Goal: Task Accomplishment & Management: Use online tool/utility

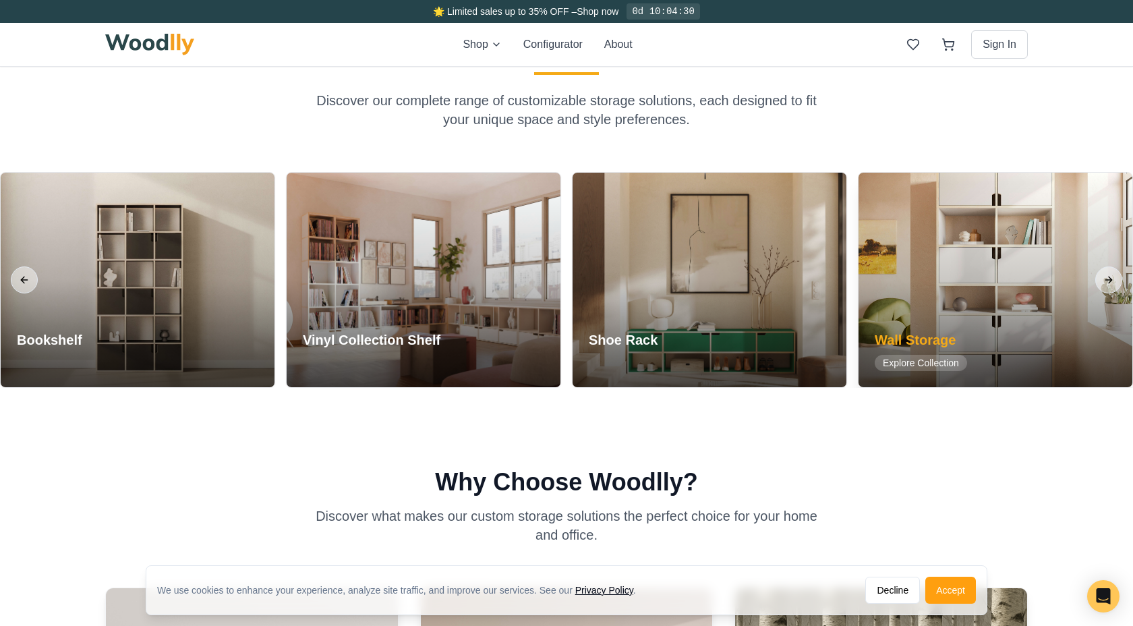
scroll to position [1641, 0]
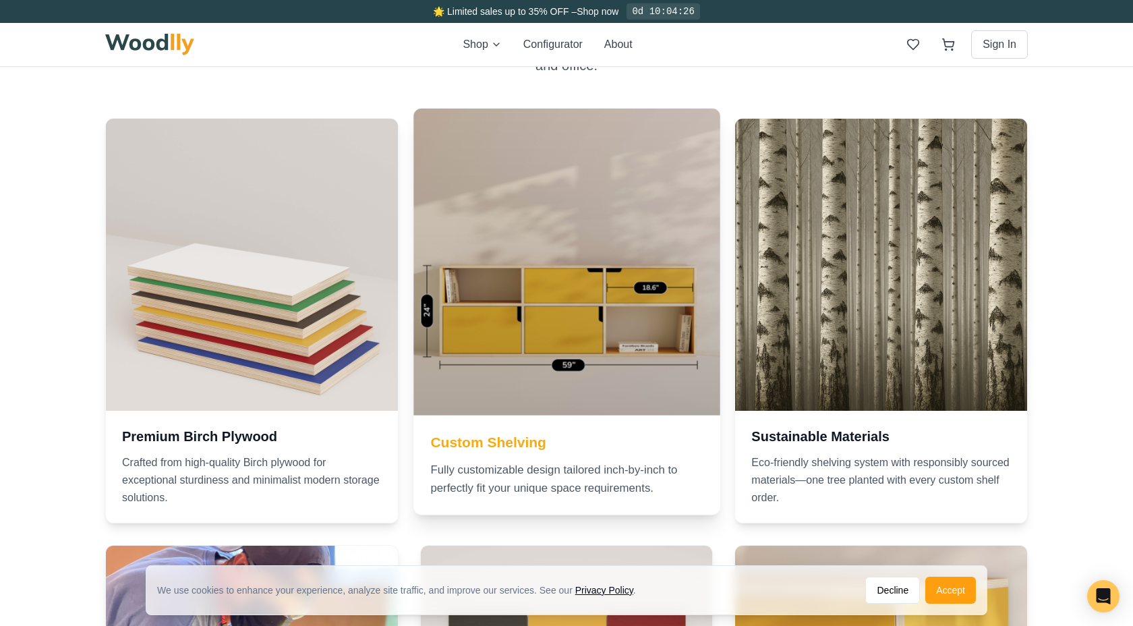
click at [634, 277] on div at bounding box center [566, 262] width 306 height 306
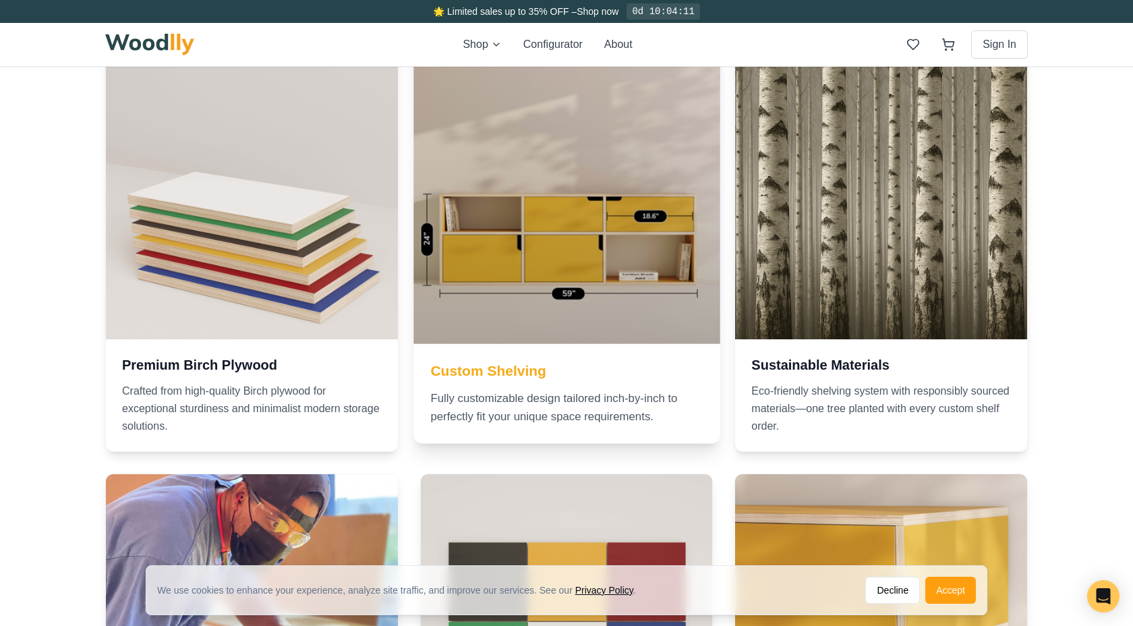
scroll to position [1629, 0]
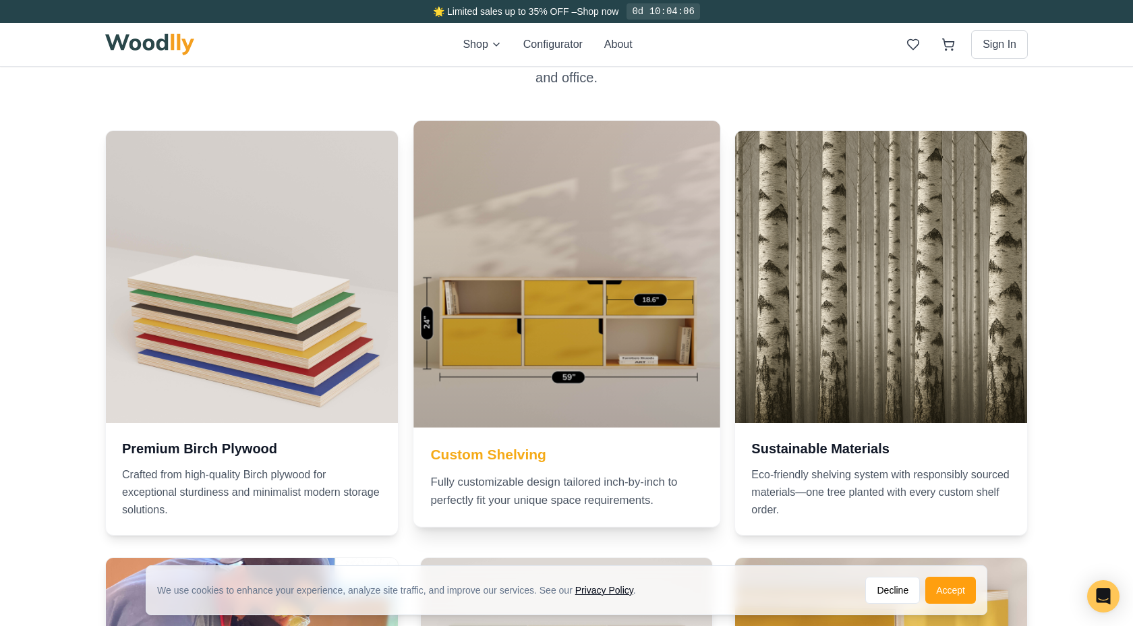
click at [620, 332] on div at bounding box center [566, 274] width 306 height 306
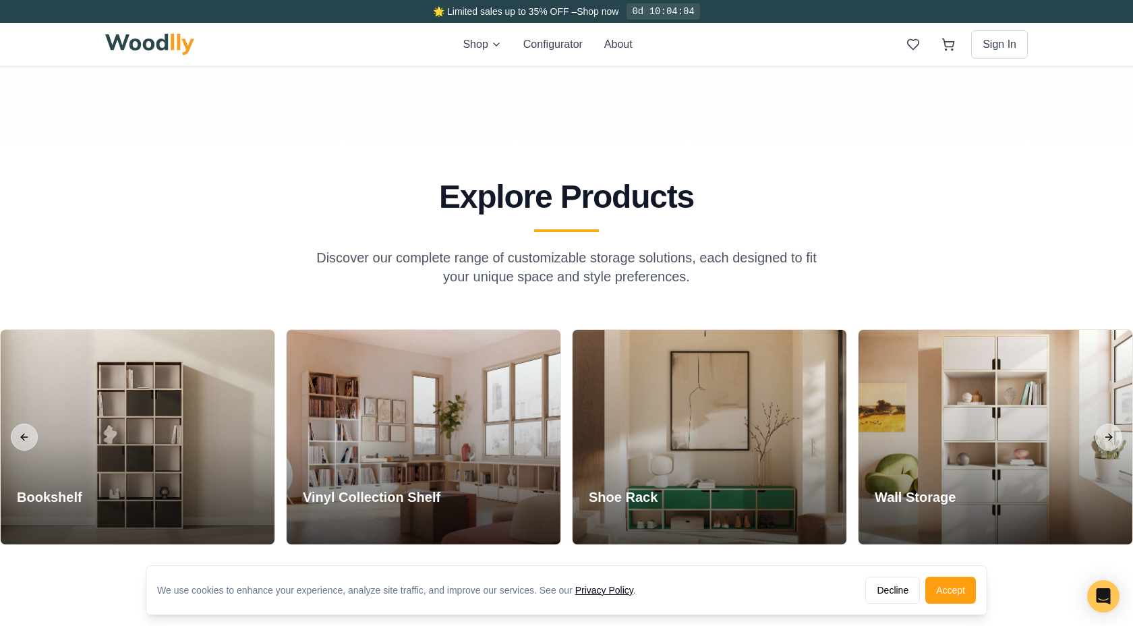
scroll to position [1049, 0]
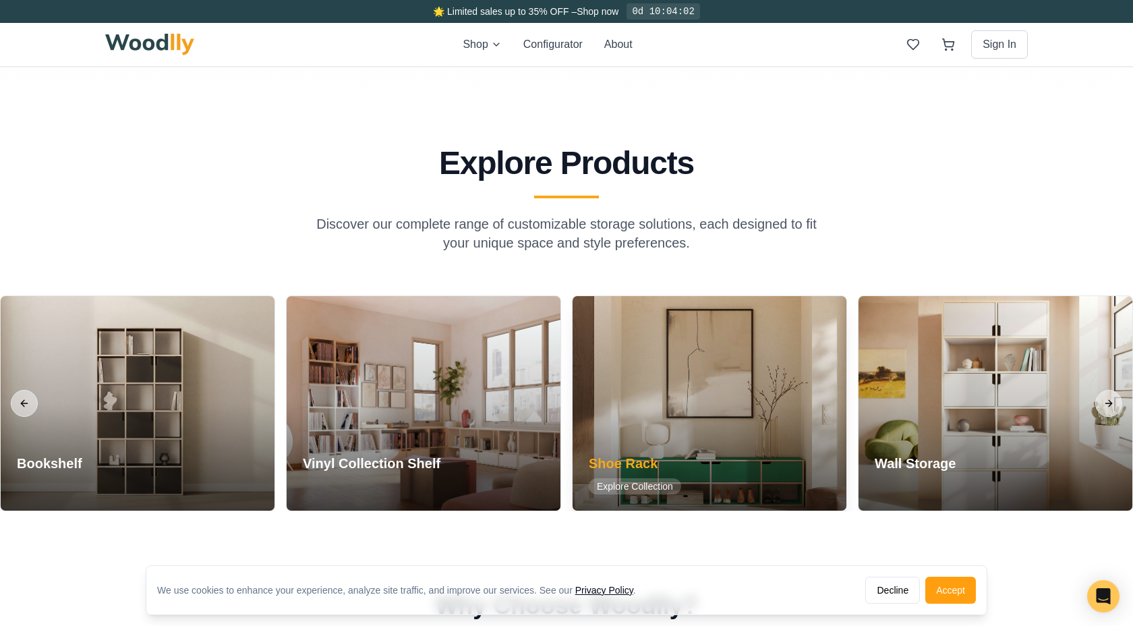
click at [685, 411] on div at bounding box center [710, 403] width 274 height 214
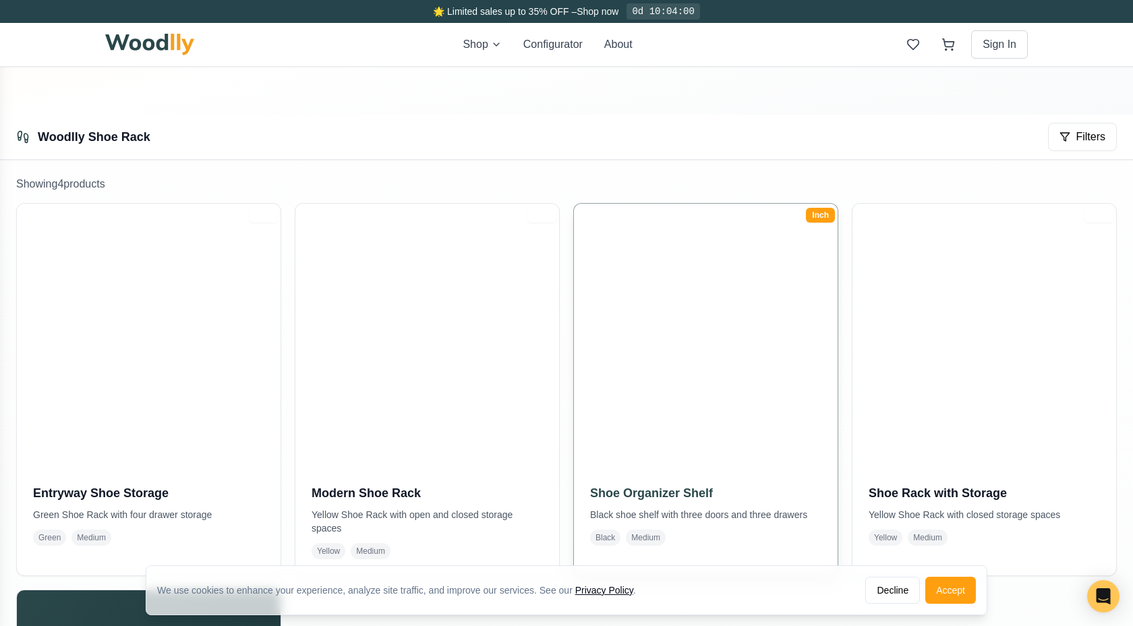
scroll to position [337, 0]
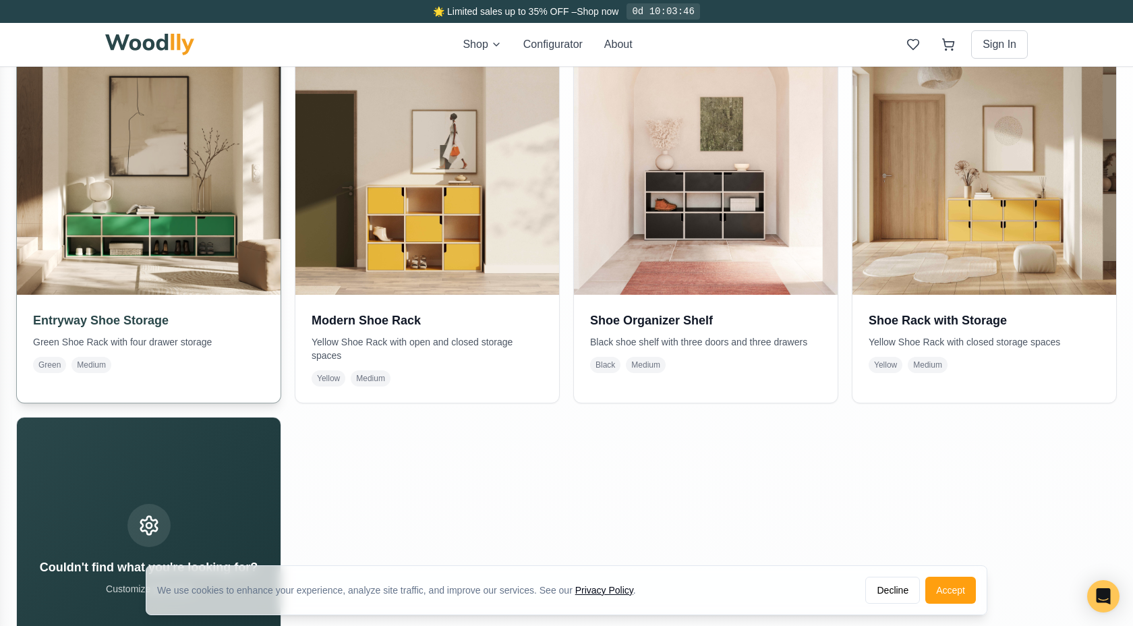
click at [172, 217] on img at bounding box center [148, 162] width 277 height 277
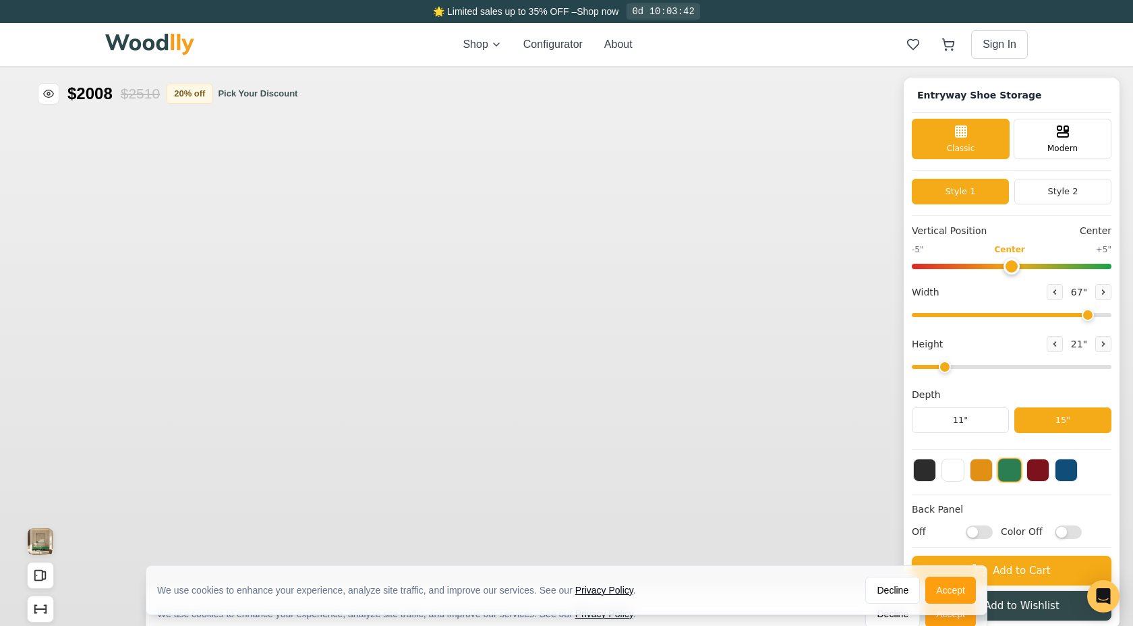
type input "67"
type input "2"
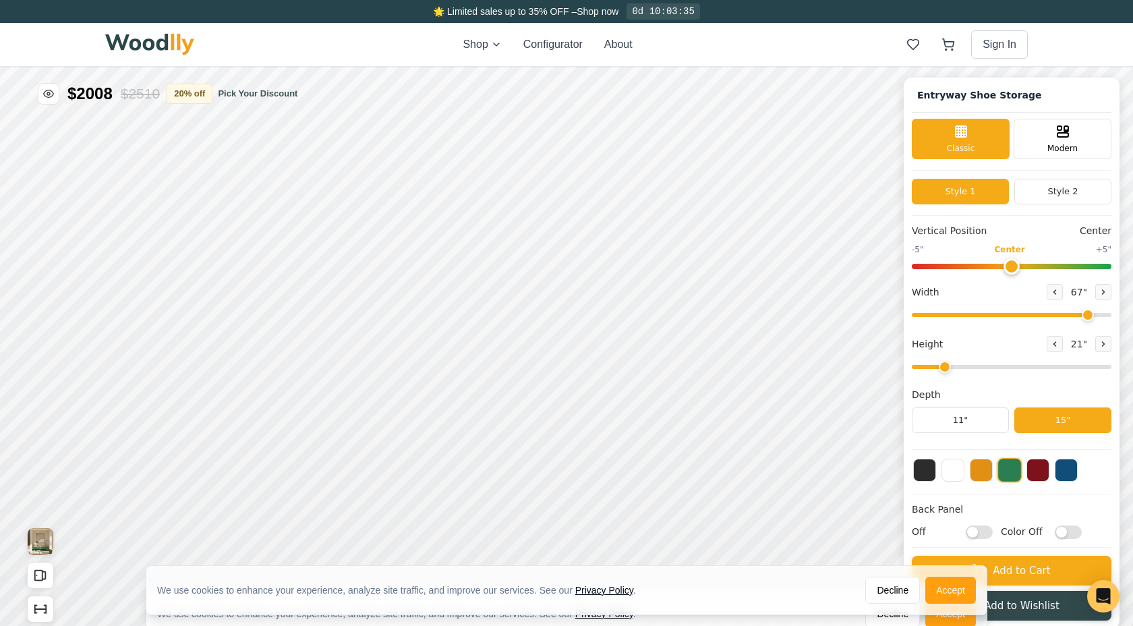
scroll to position [33, 0]
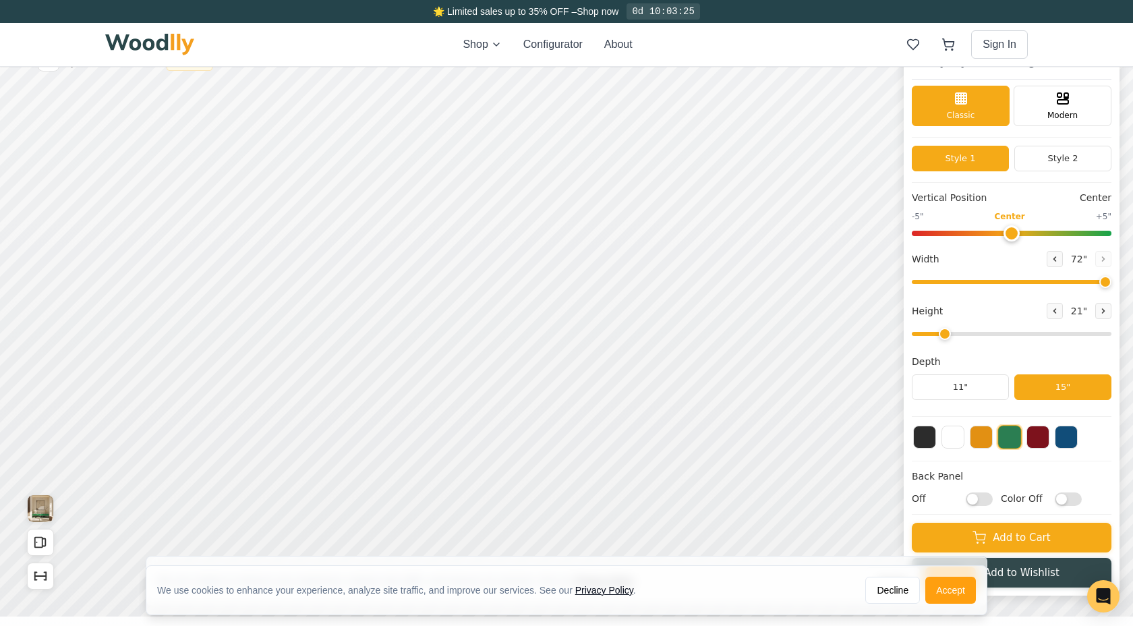
drag, startPoint x: 1089, startPoint y: 282, endPoint x: 1105, endPoint y: 282, distance: 16.2
type input "72"
click at [1105, 282] on input "range" at bounding box center [1012, 282] width 200 height 4
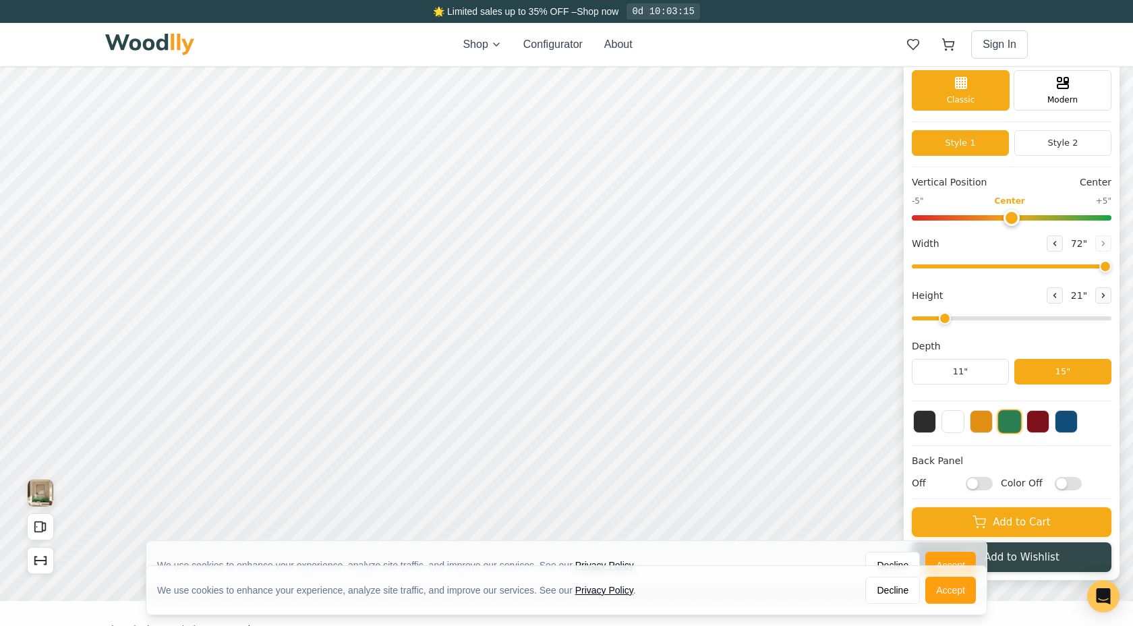
scroll to position [0, 0]
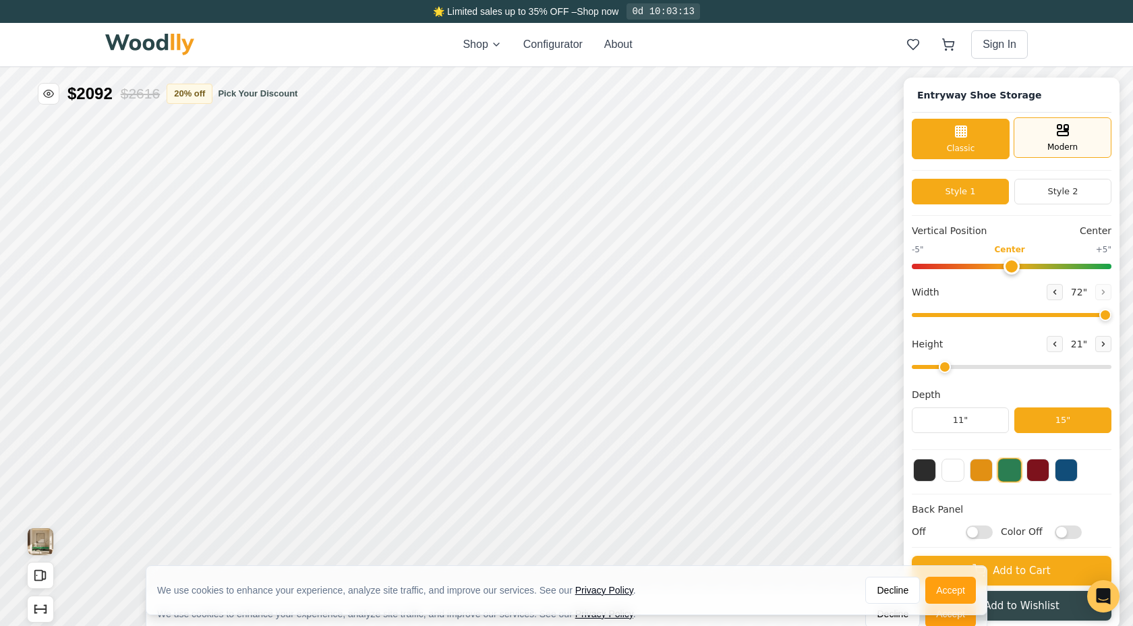
click at [1071, 138] on div "Modern" at bounding box center [1063, 137] width 98 height 40
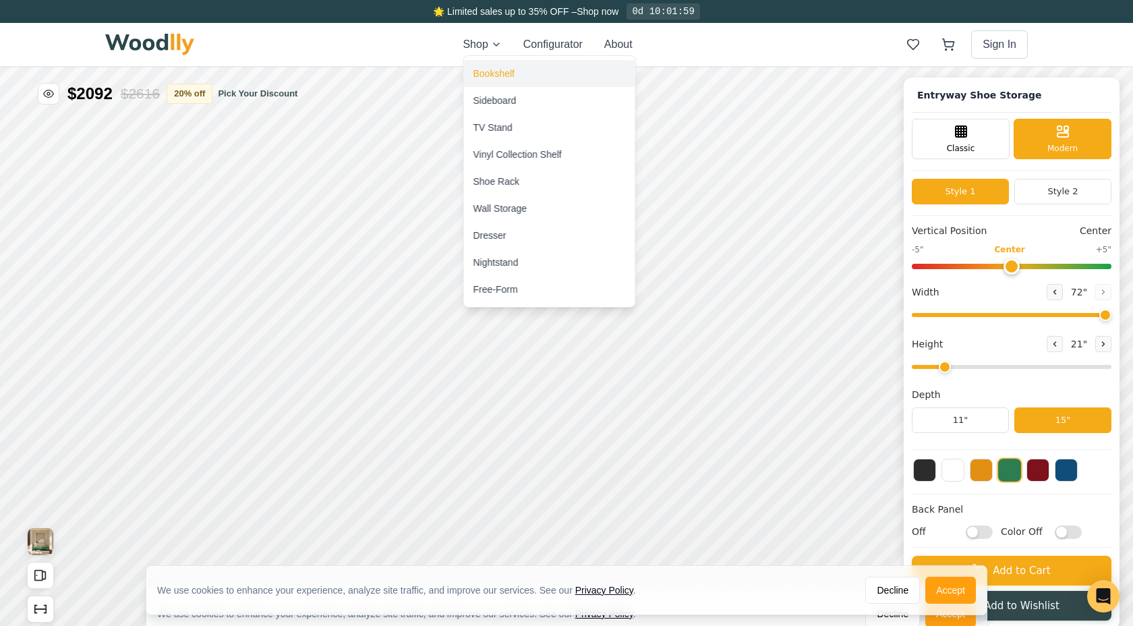
click at [502, 78] on div "Bookshelf" at bounding box center [493, 73] width 41 height 13
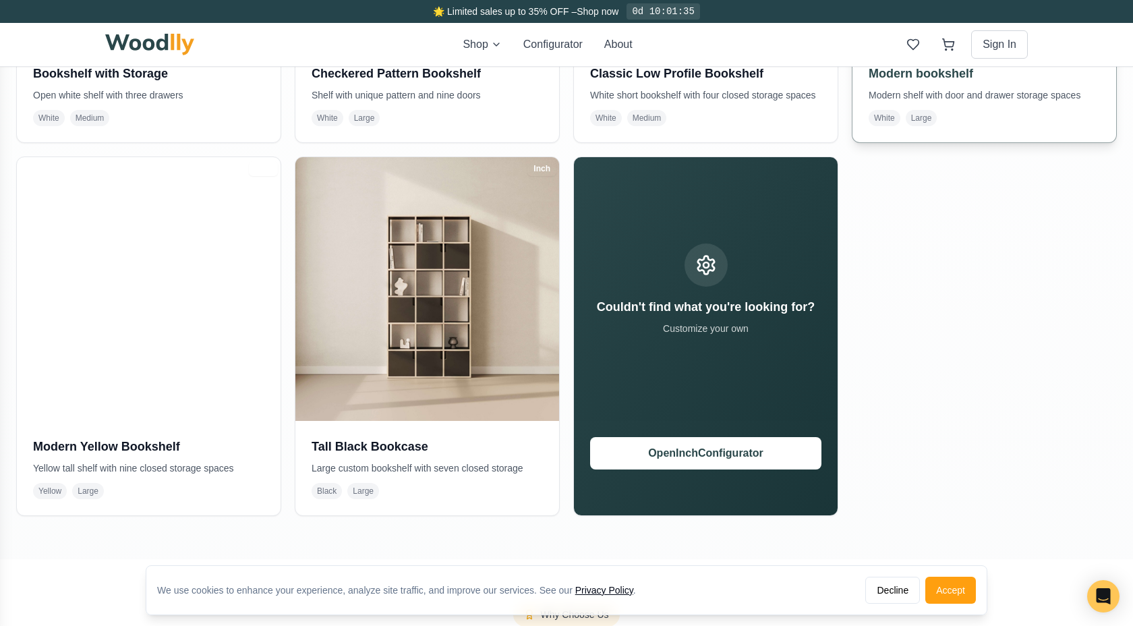
scroll to position [604, 0]
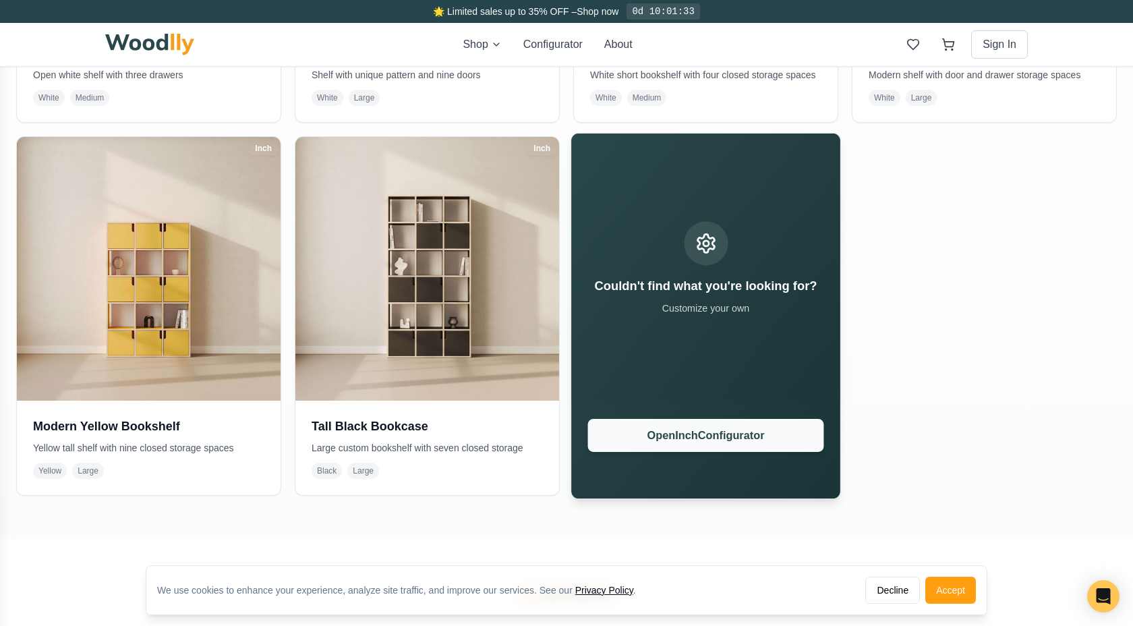
click at [709, 436] on button "Open Inch Configurator" at bounding box center [706, 435] width 236 height 33
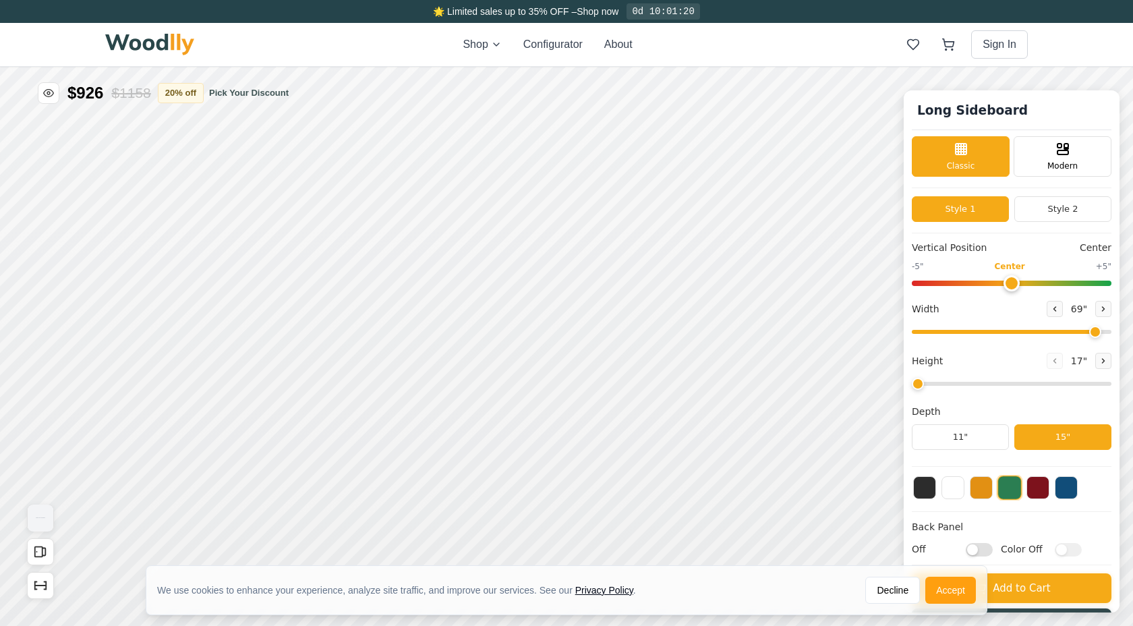
drag, startPoint x: 940, startPoint y: 336, endPoint x: 1090, endPoint y: 336, distance: 150.4
type input "69"
click at [1090, 334] on input "range" at bounding box center [1012, 332] width 200 height 4
drag, startPoint x: 921, startPoint y: 384, endPoint x: 947, endPoint y: 384, distance: 26.3
type input "2"
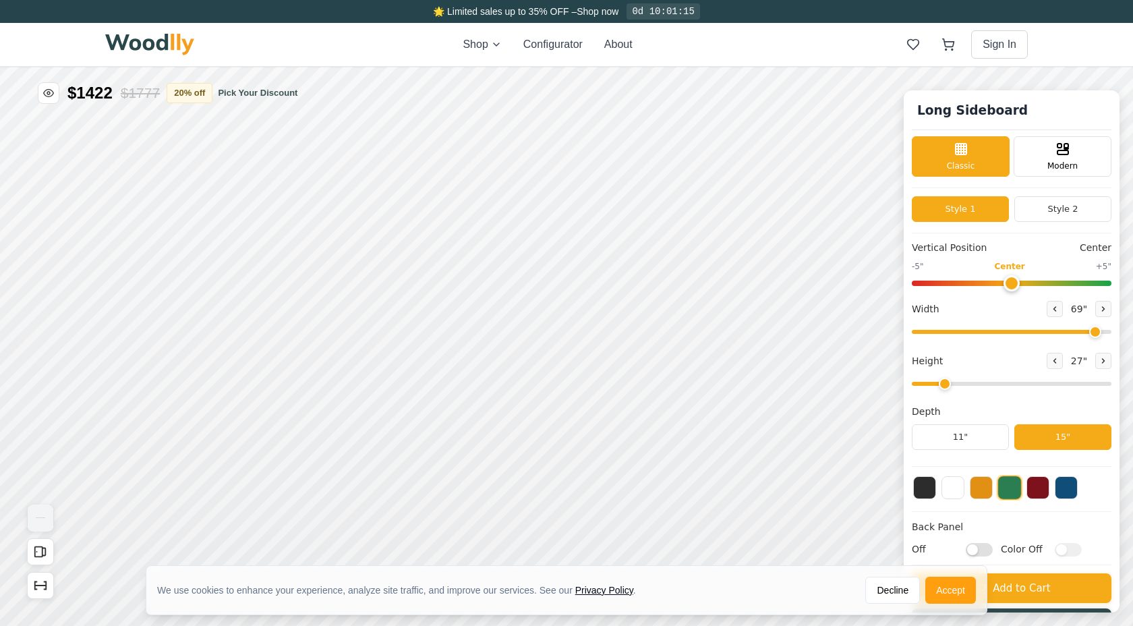
click at [947, 384] on input "range" at bounding box center [1012, 384] width 200 height 4
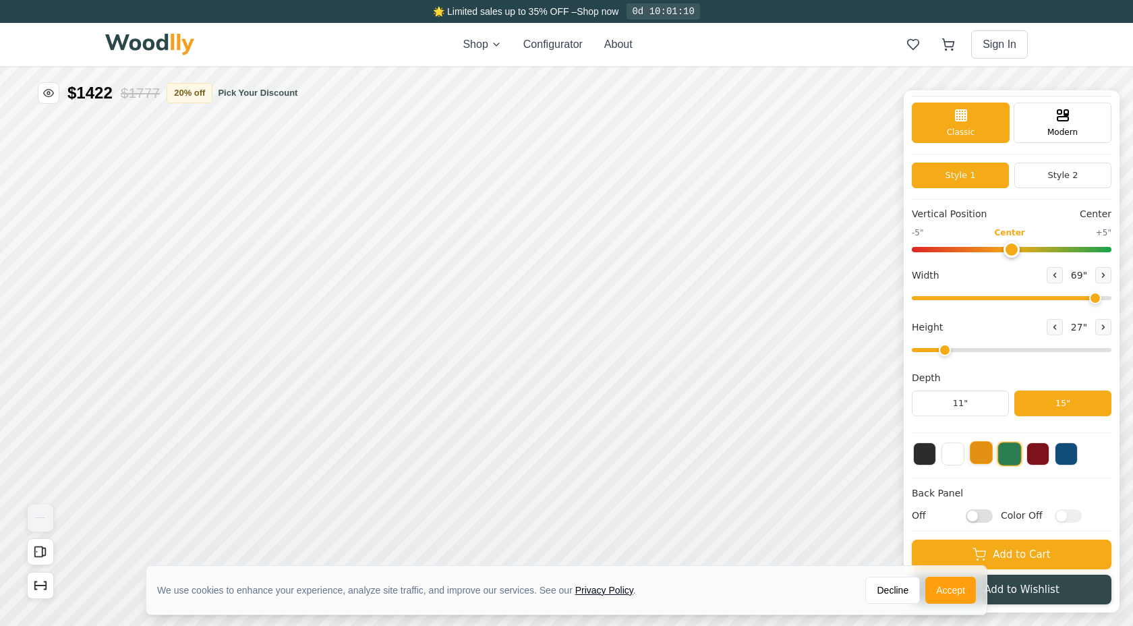
click at [983, 456] on button at bounding box center [981, 452] width 23 height 23
click at [1044, 450] on button at bounding box center [1037, 452] width 23 height 23
click at [1069, 452] on button at bounding box center [1066, 452] width 23 height 23
click at [952, 455] on button at bounding box center [952, 452] width 23 height 23
click at [923, 453] on button at bounding box center [924, 452] width 23 height 23
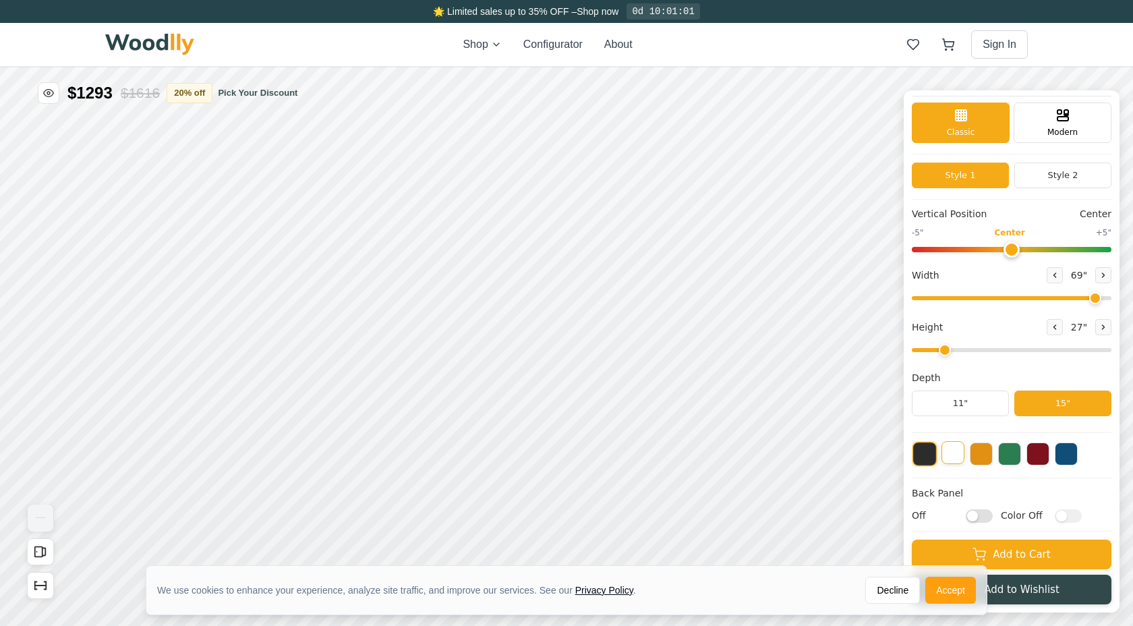
click at [952, 455] on button at bounding box center [952, 452] width 23 height 23
